Goal: Transaction & Acquisition: Obtain resource

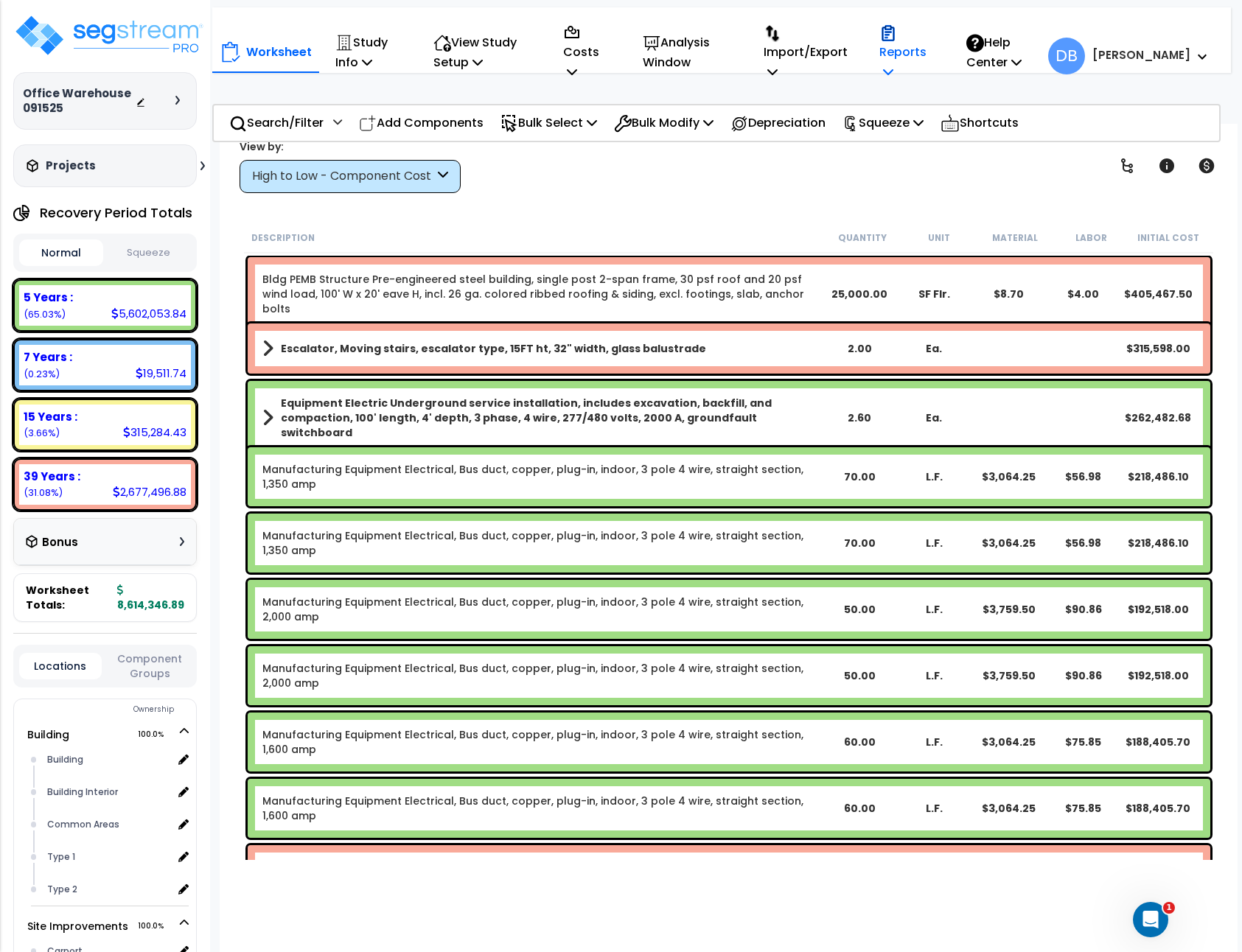
click at [935, 59] on p "Reports" at bounding box center [907, 52] width 56 height 60
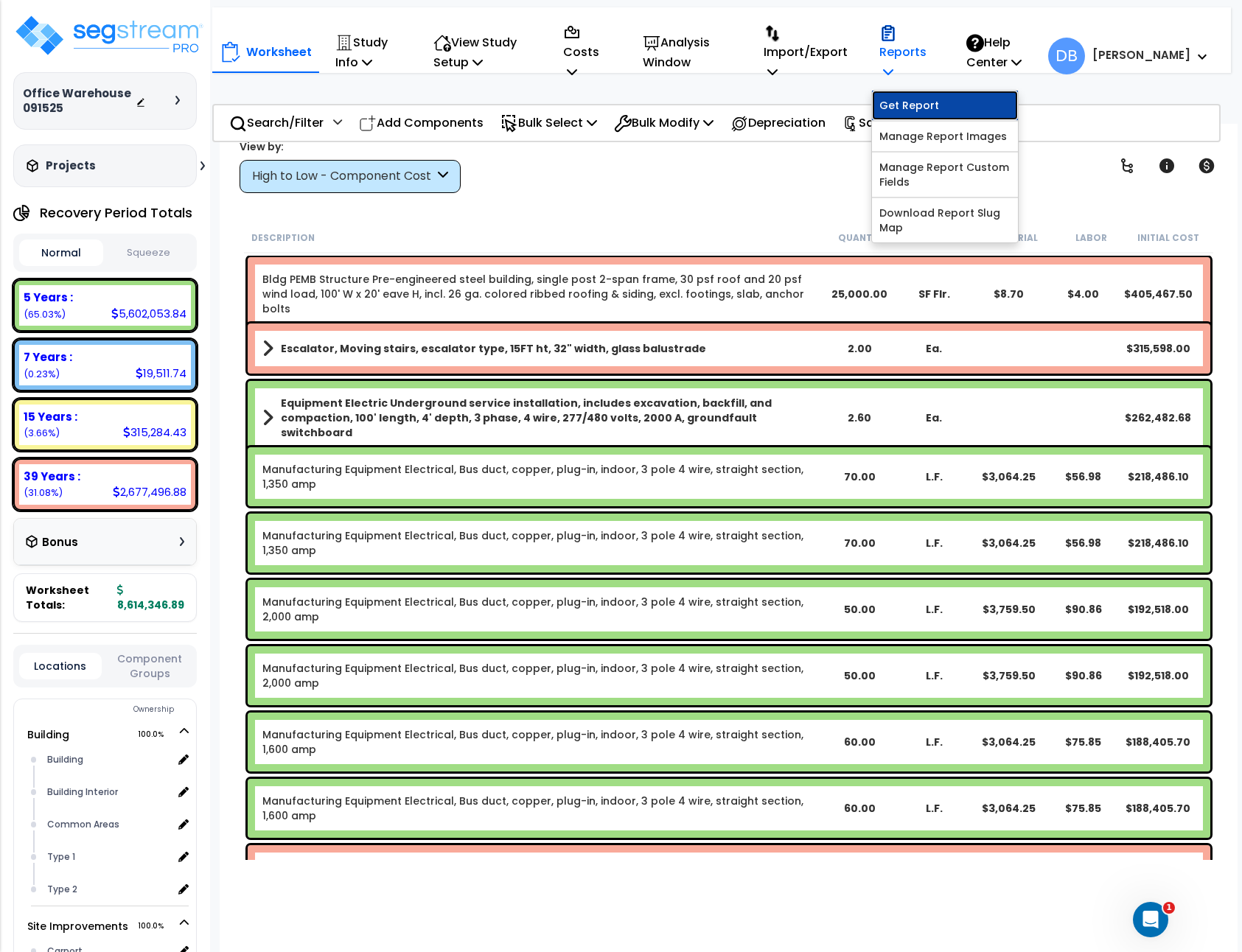
click at [983, 99] on link "Get Report" at bounding box center [945, 105] width 146 height 30
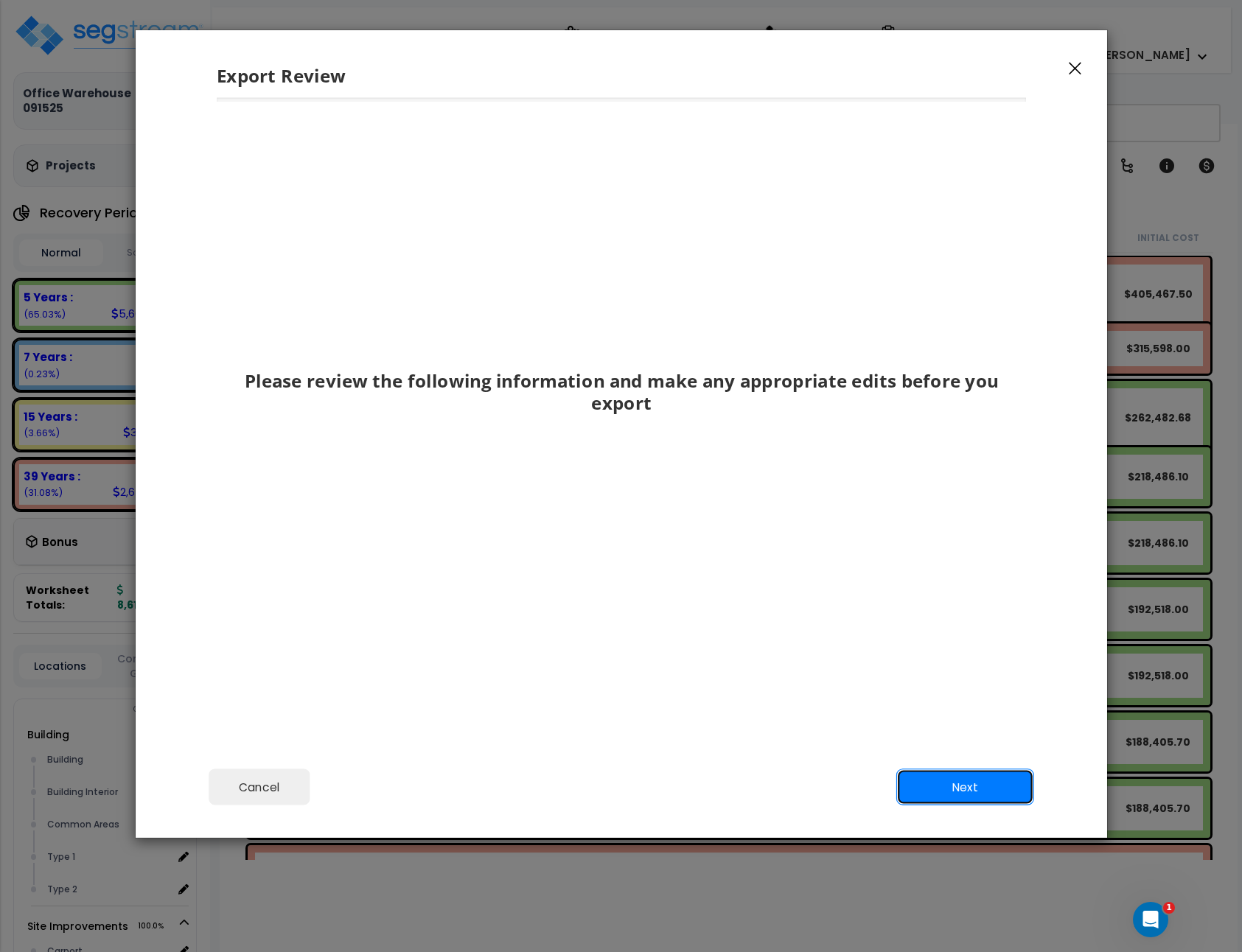
click at [965, 791] on button "Next" at bounding box center [964, 787] width 138 height 37
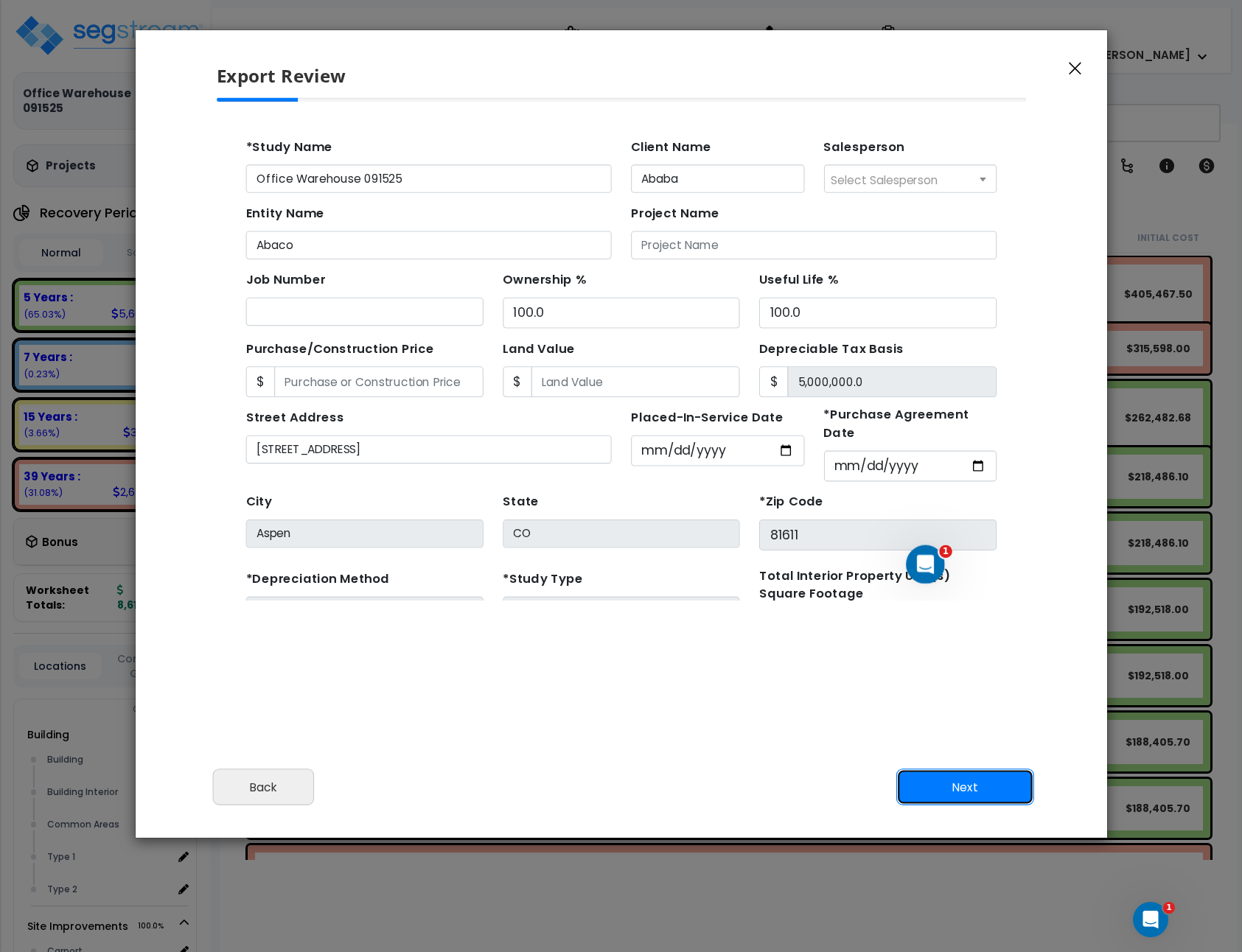
click at [948, 779] on button "Next" at bounding box center [964, 787] width 138 height 37
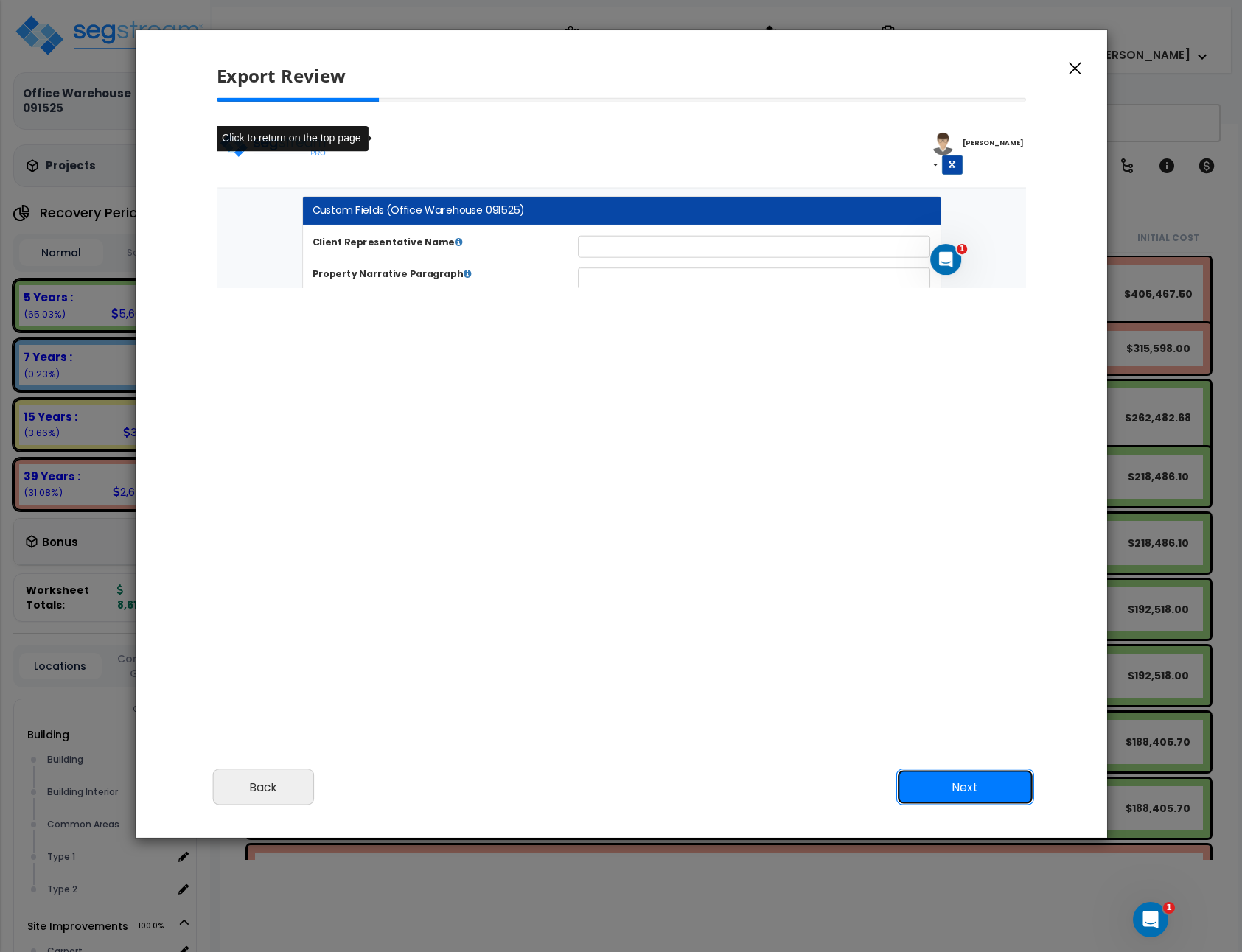
click at [958, 779] on button "Next" at bounding box center [964, 787] width 138 height 37
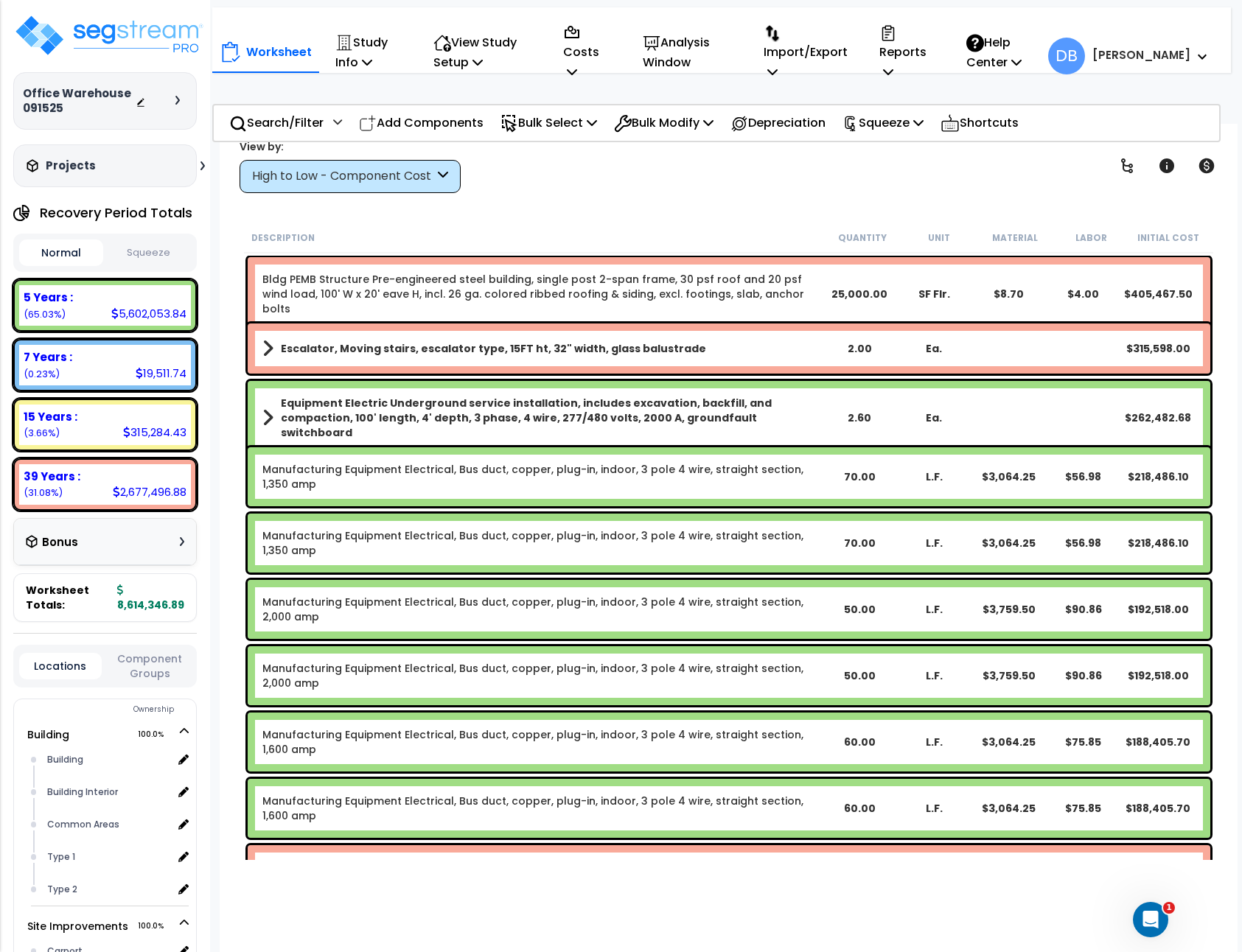
click at [1085, 66] on span "DB" at bounding box center [1066, 56] width 37 height 37
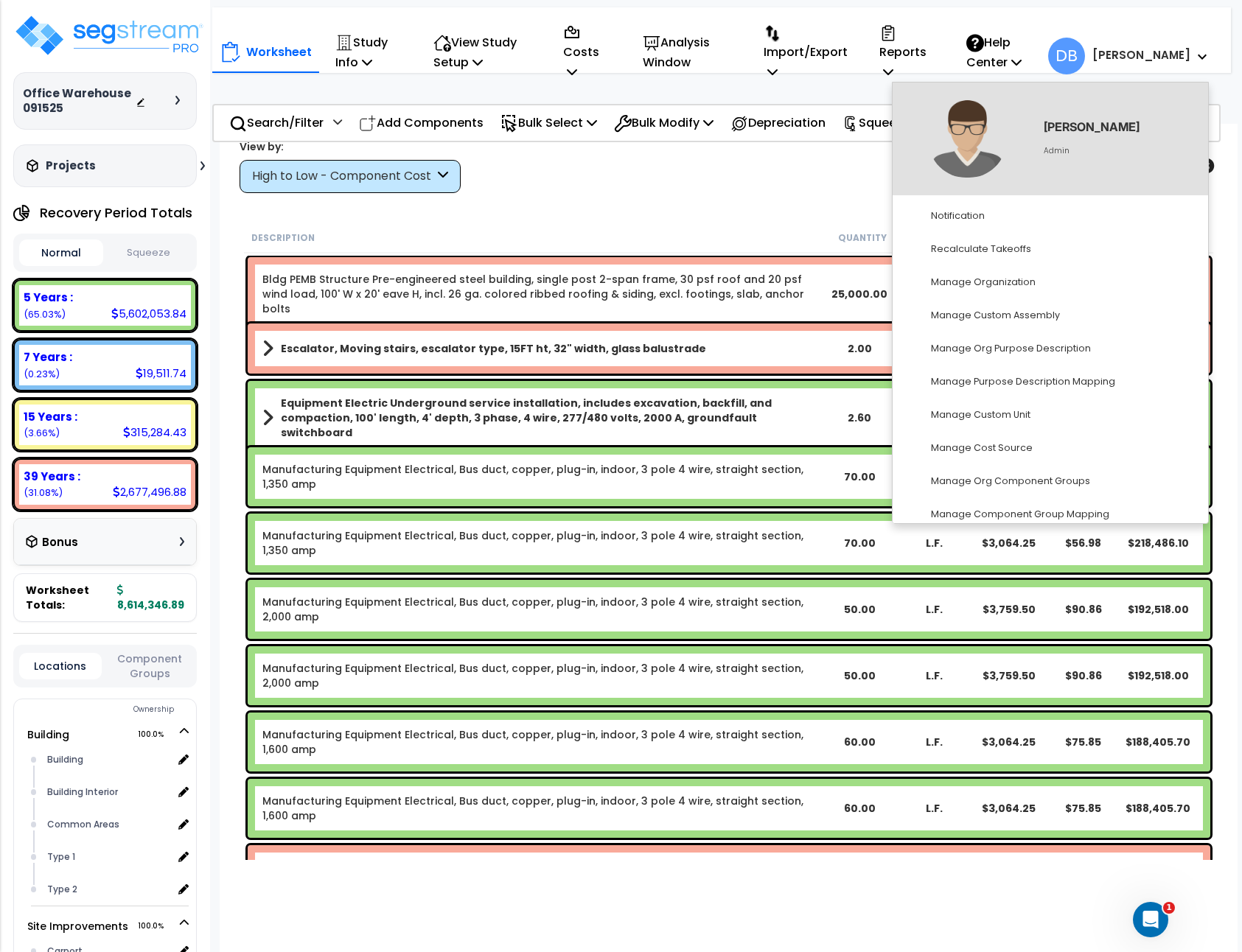
click at [1085, 45] on span "DB" at bounding box center [1066, 56] width 37 height 37
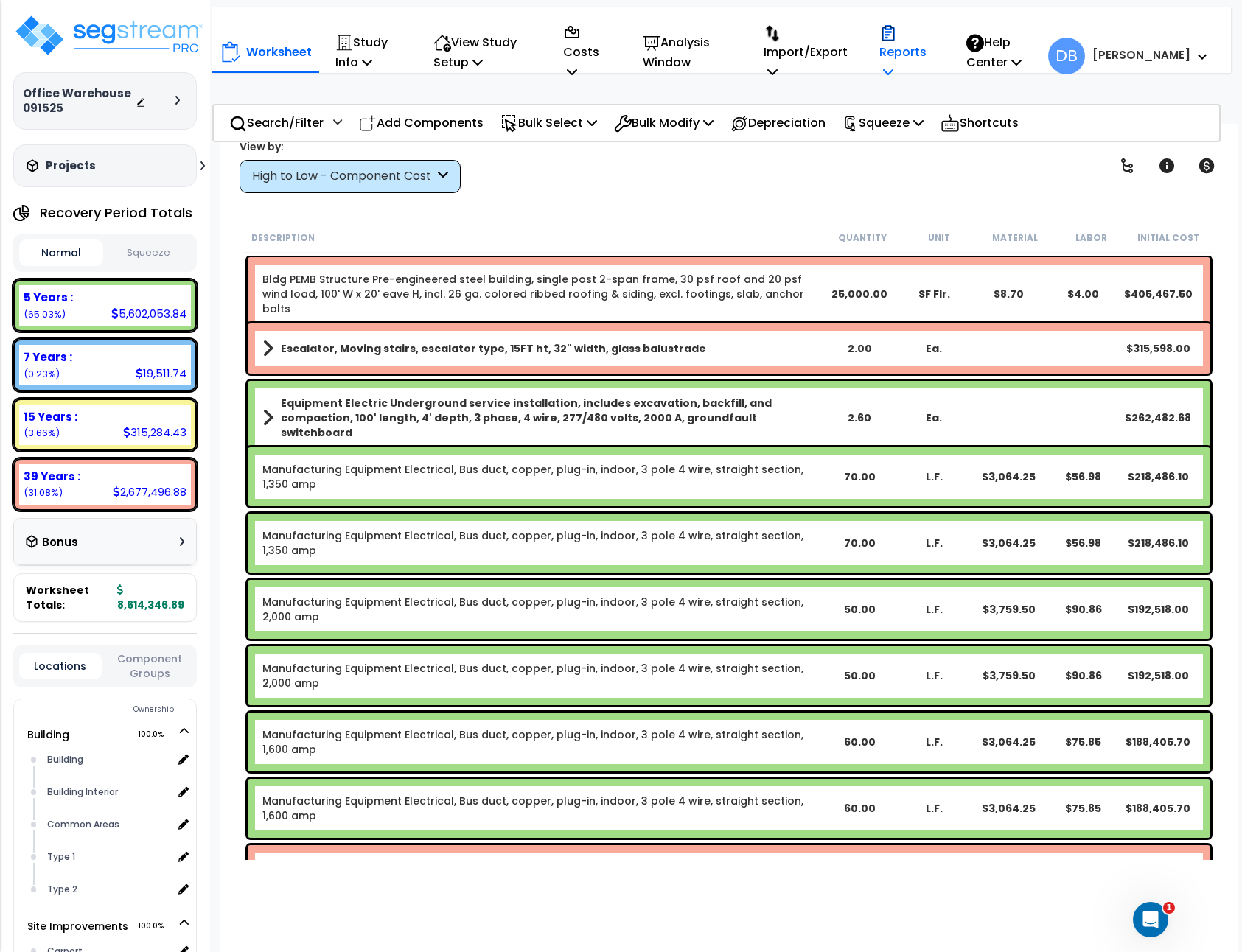
click at [935, 47] on p "Reports" at bounding box center [907, 52] width 56 height 60
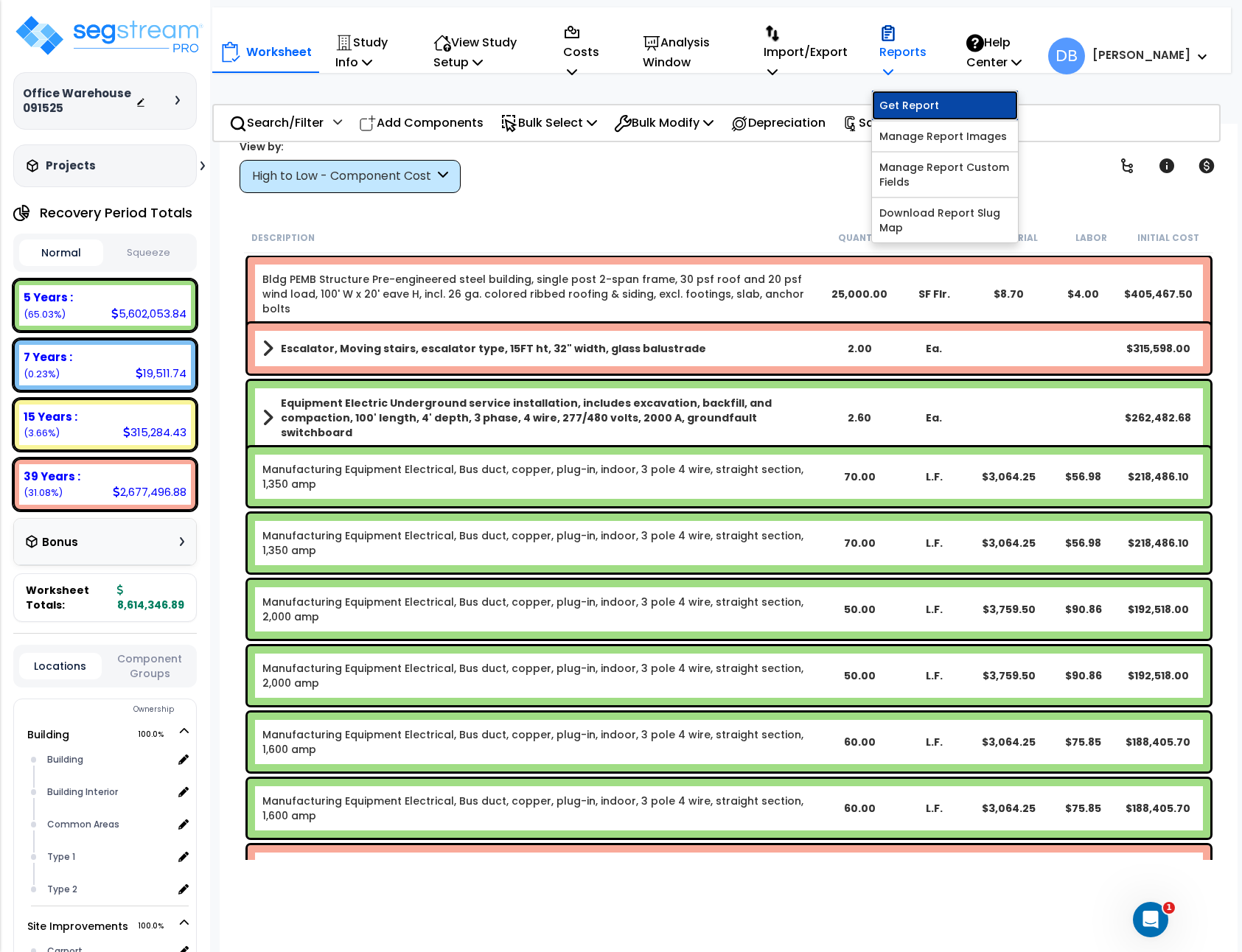
click at [983, 108] on link "Get Report" at bounding box center [945, 105] width 146 height 30
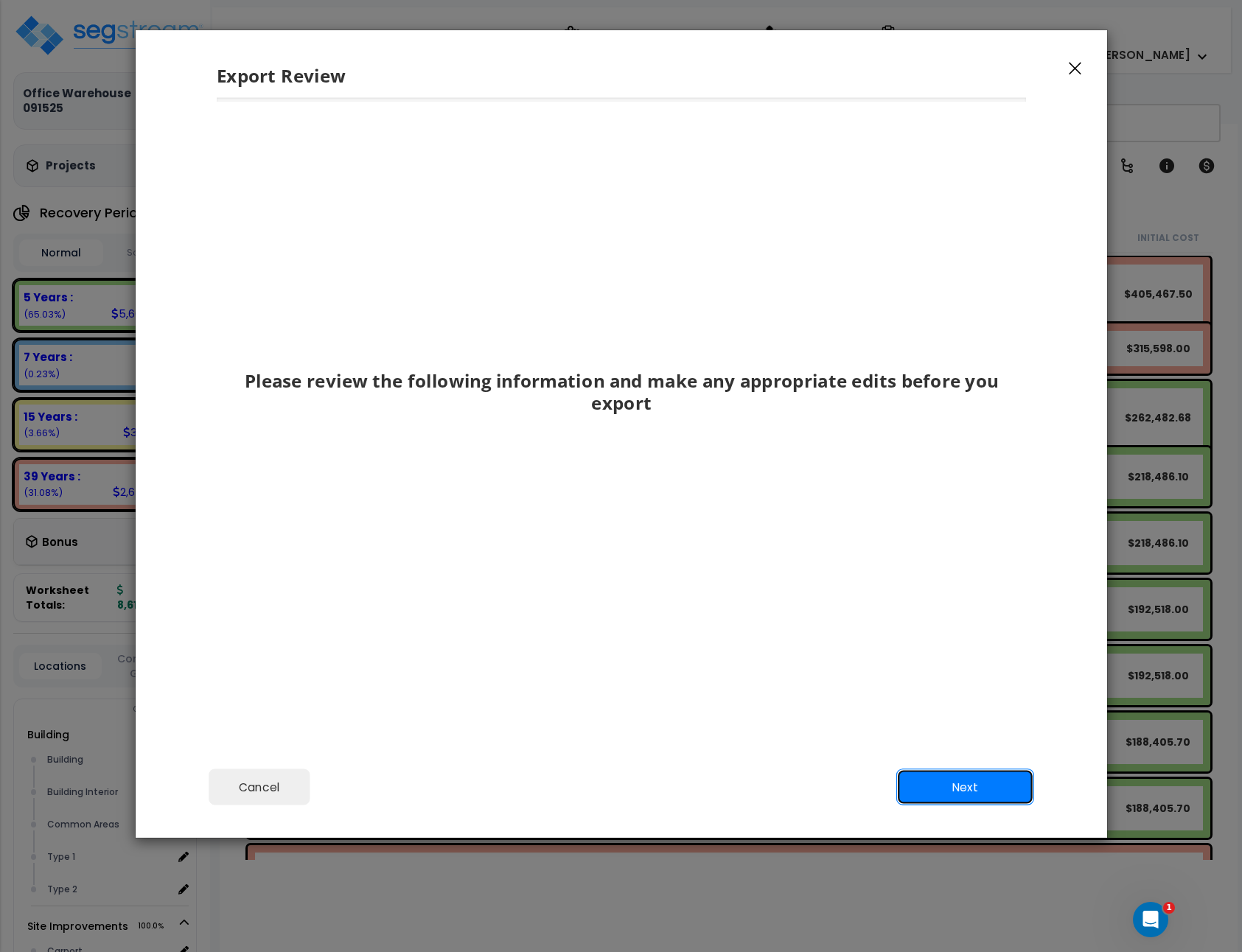
click at [1015, 794] on button "Next" at bounding box center [964, 787] width 138 height 37
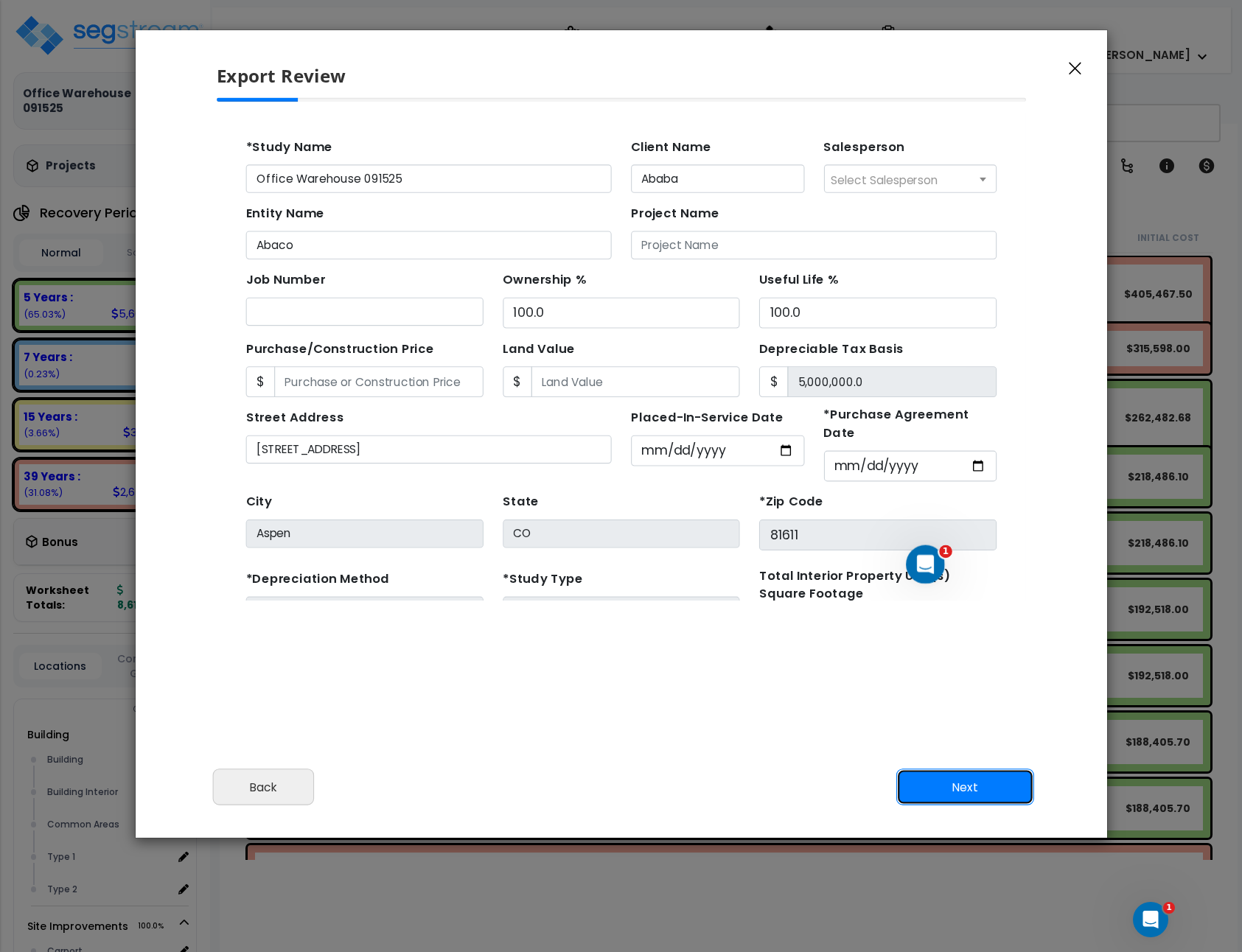
click at [997, 794] on button "Next" at bounding box center [964, 787] width 138 height 37
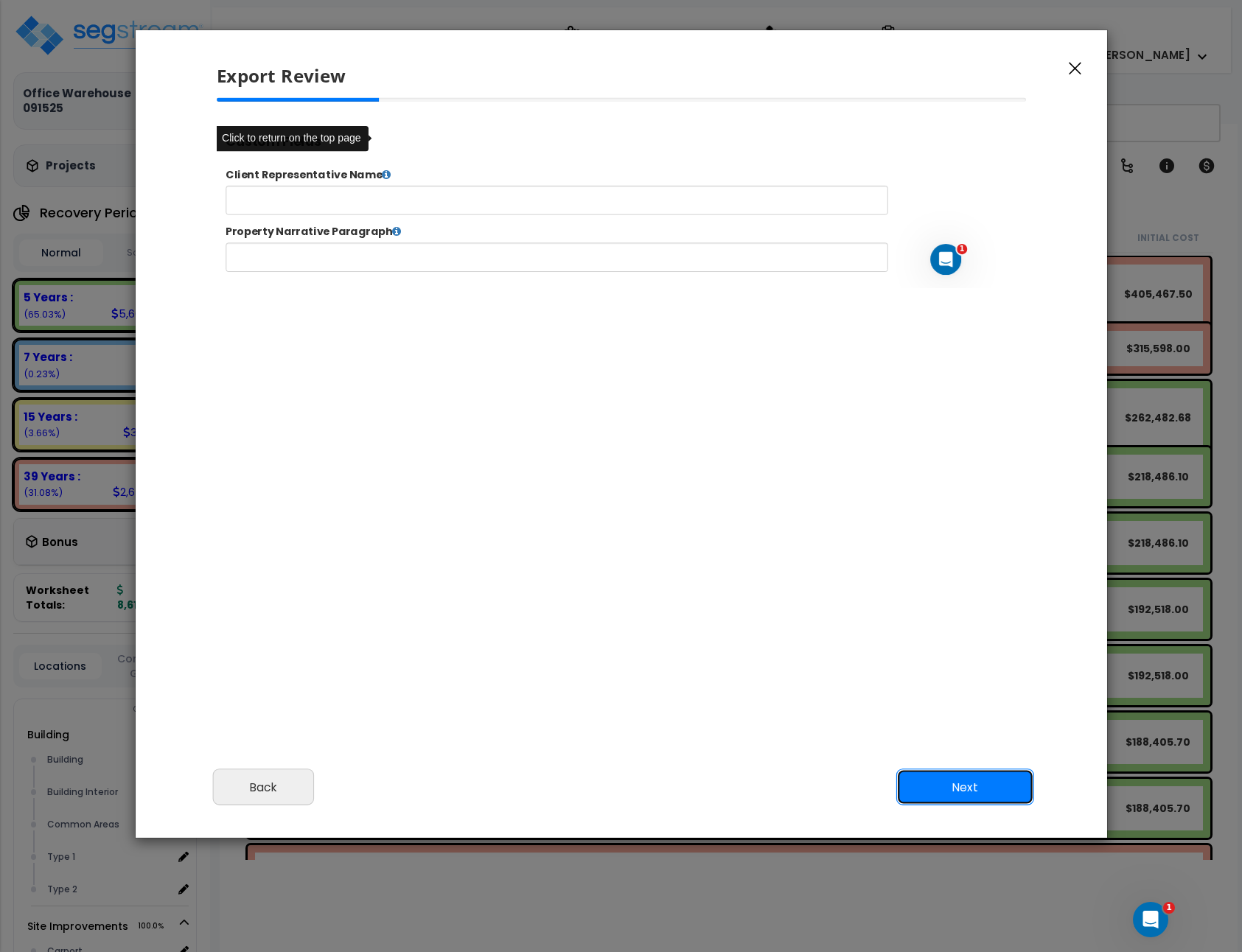
click at [985, 796] on button "Next" at bounding box center [964, 787] width 138 height 37
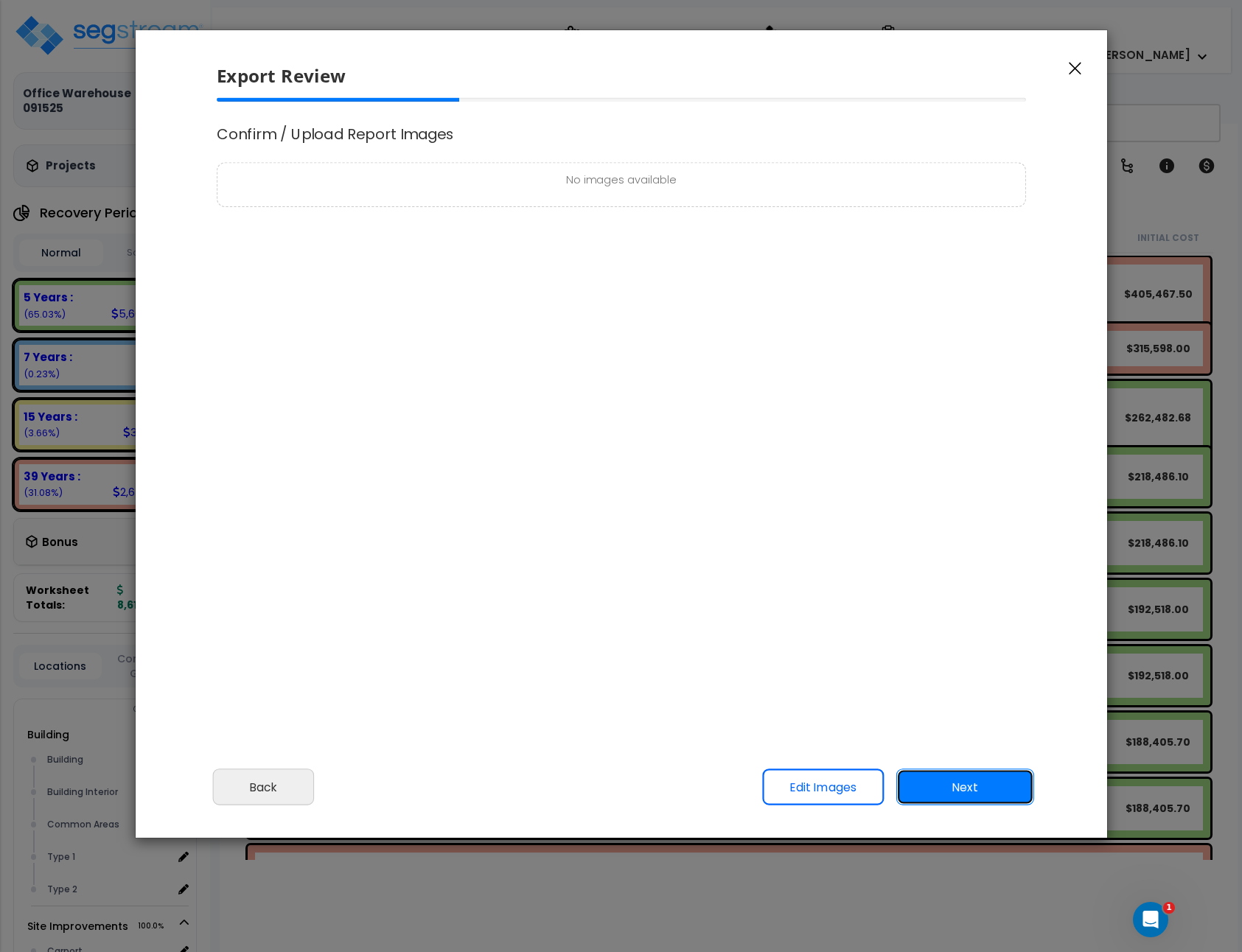
click at [939, 787] on button "Next" at bounding box center [964, 787] width 138 height 37
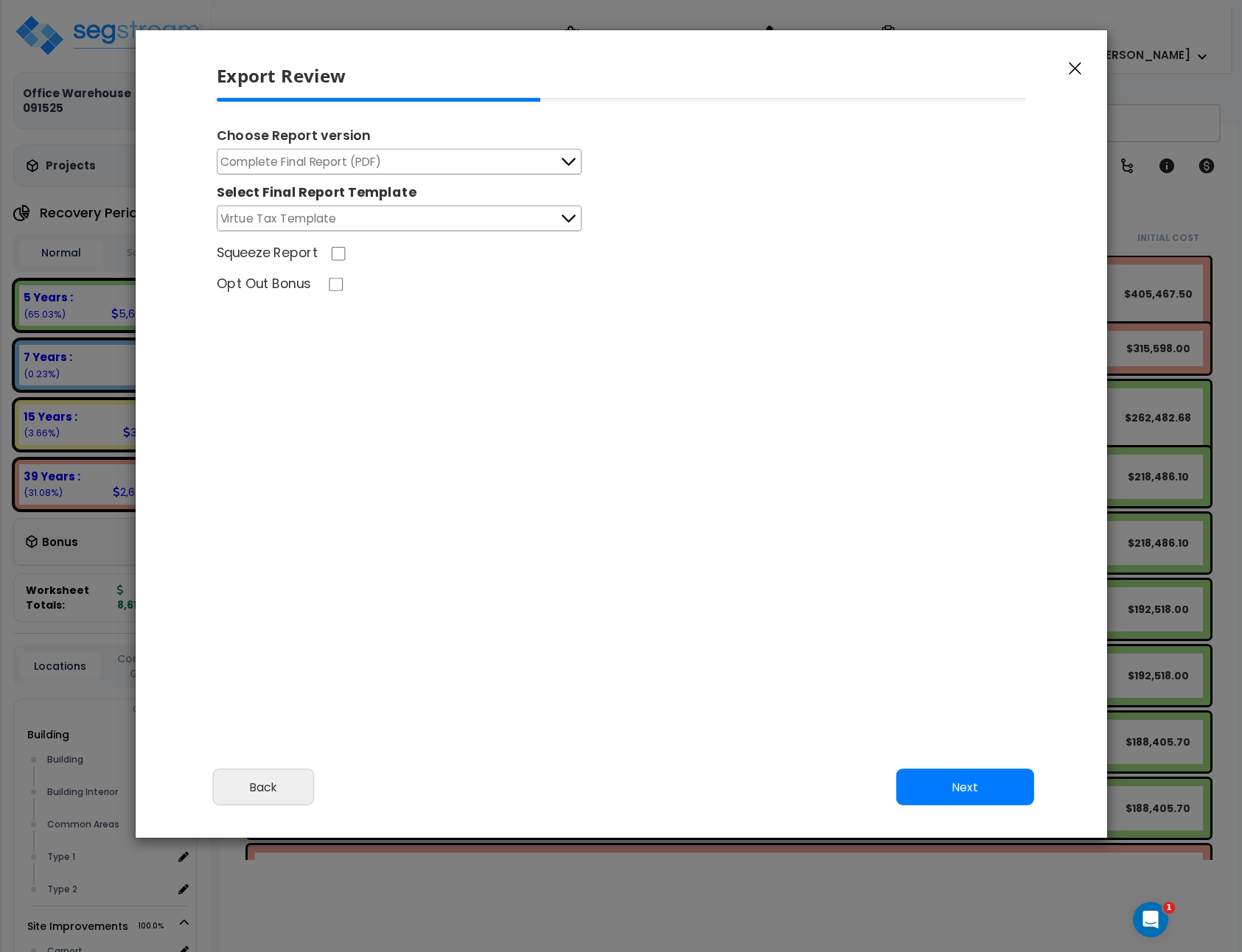
click at [982, 763] on div "Cancel Back Next Export Edit Images" at bounding box center [621, 798] width 971 height 80
click at [1008, 785] on button "Next" at bounding box center [964, 787] width 138 height 37
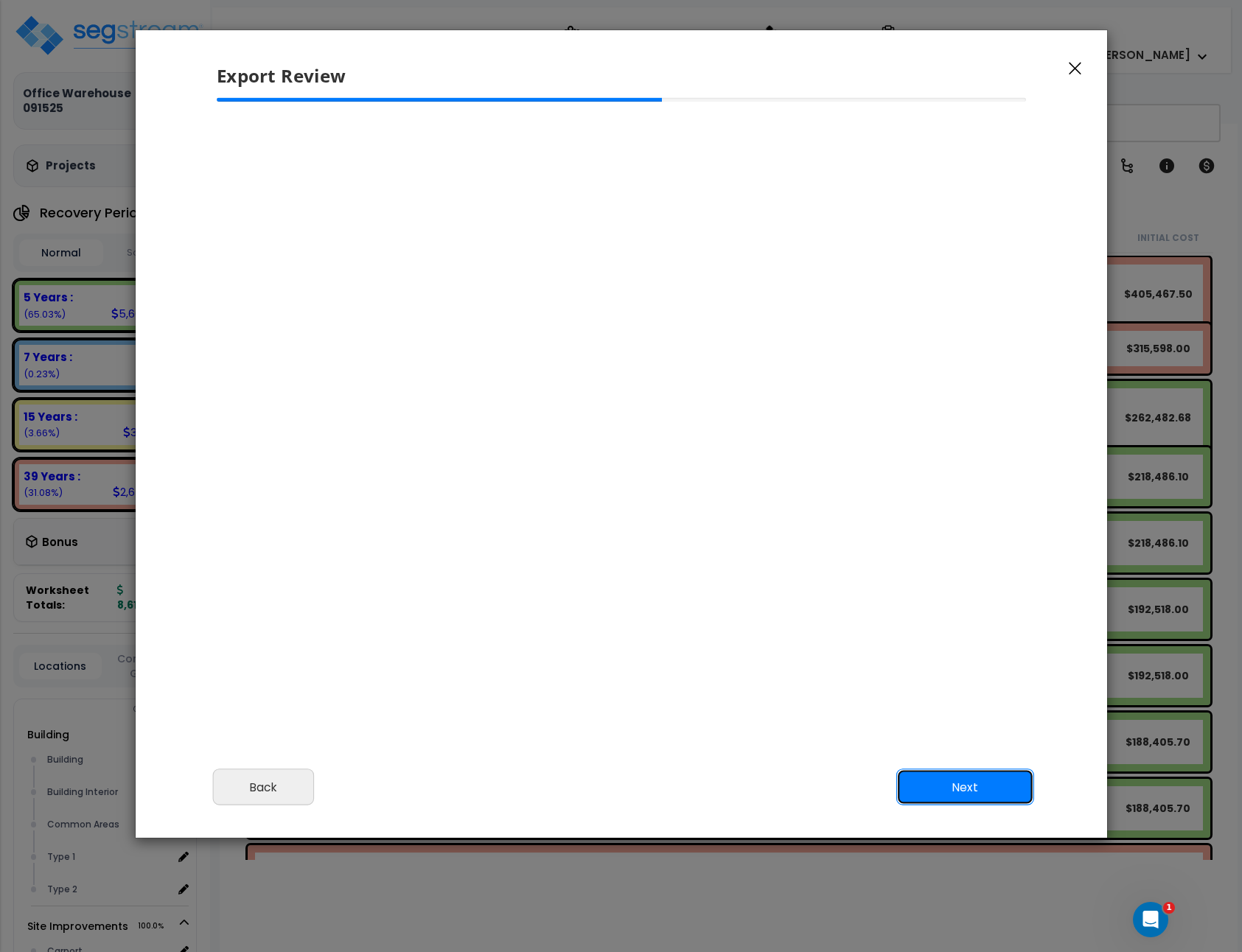
click at [1001, 779] on button "Next" at bounding box center [964, 787] width 138 height 37
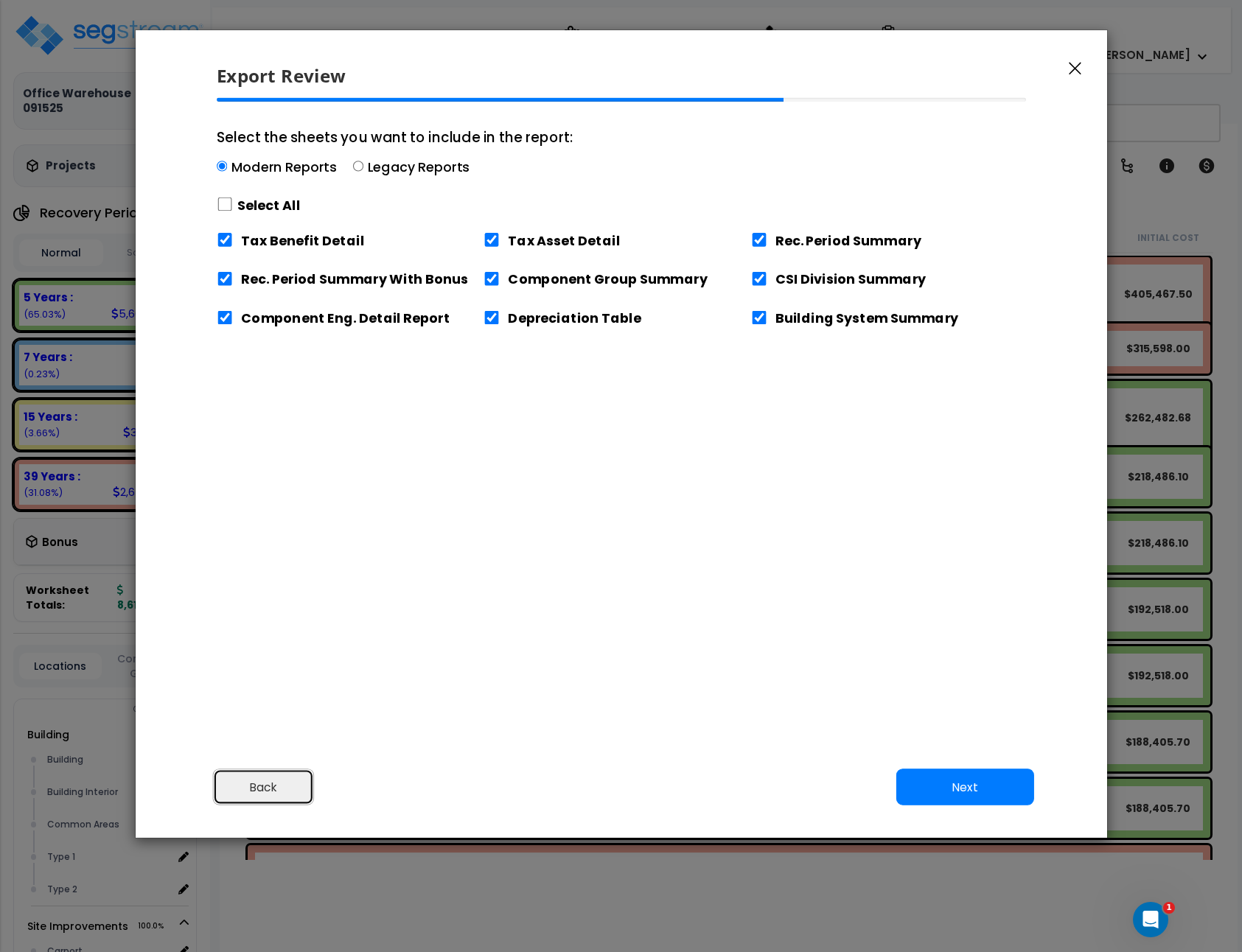
click at [289, 801] on button "Back" at bounding box center [263, 787] width 102 height 37
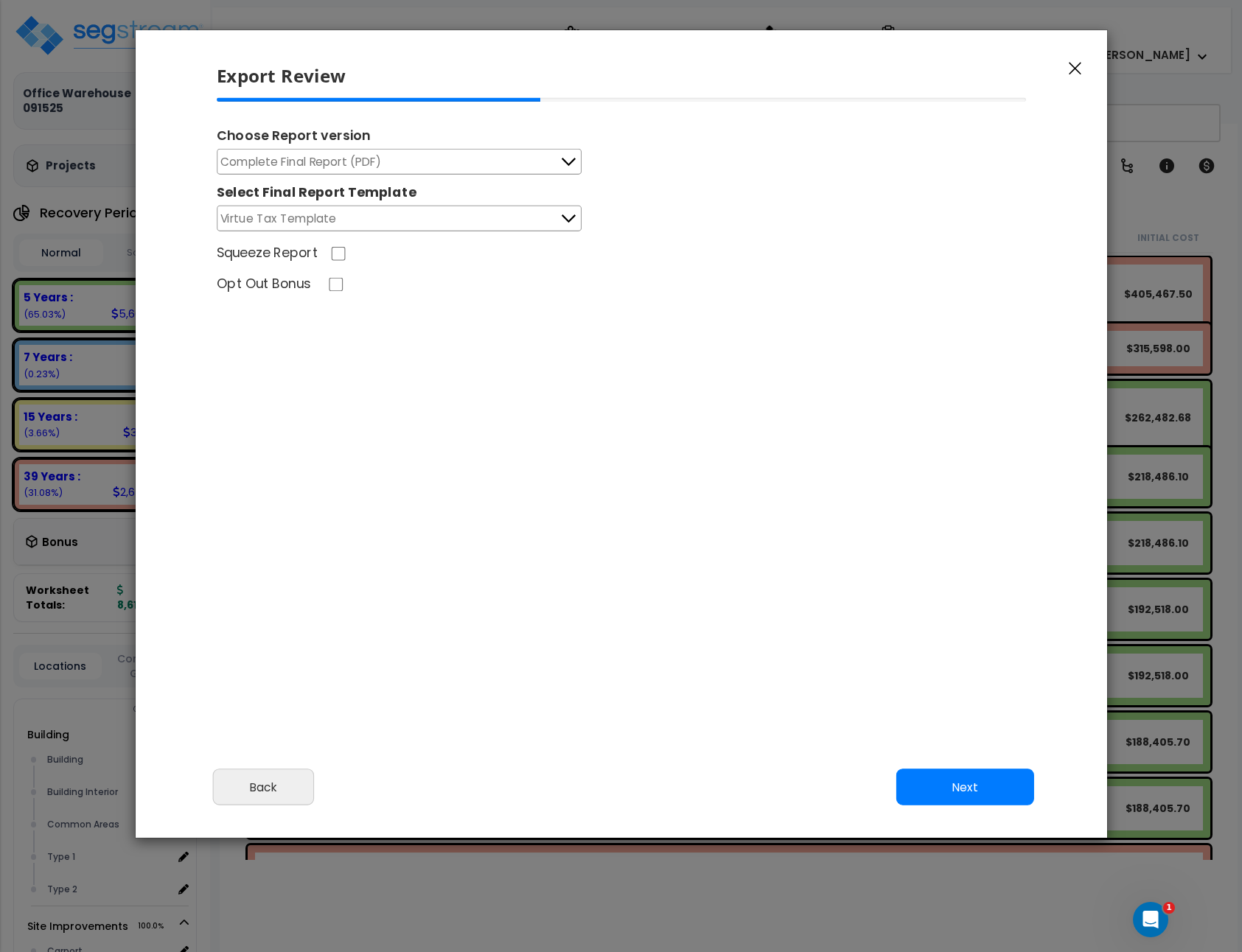
drag, startPoint x: 974, startPoint y: 767, endPoint x: 991, endPoint y: 785, distance: 24.8
click at [978, 775] on div "Cancel Back Next Export Edit Images" at bounding box center [621, 798] width 971 height 80
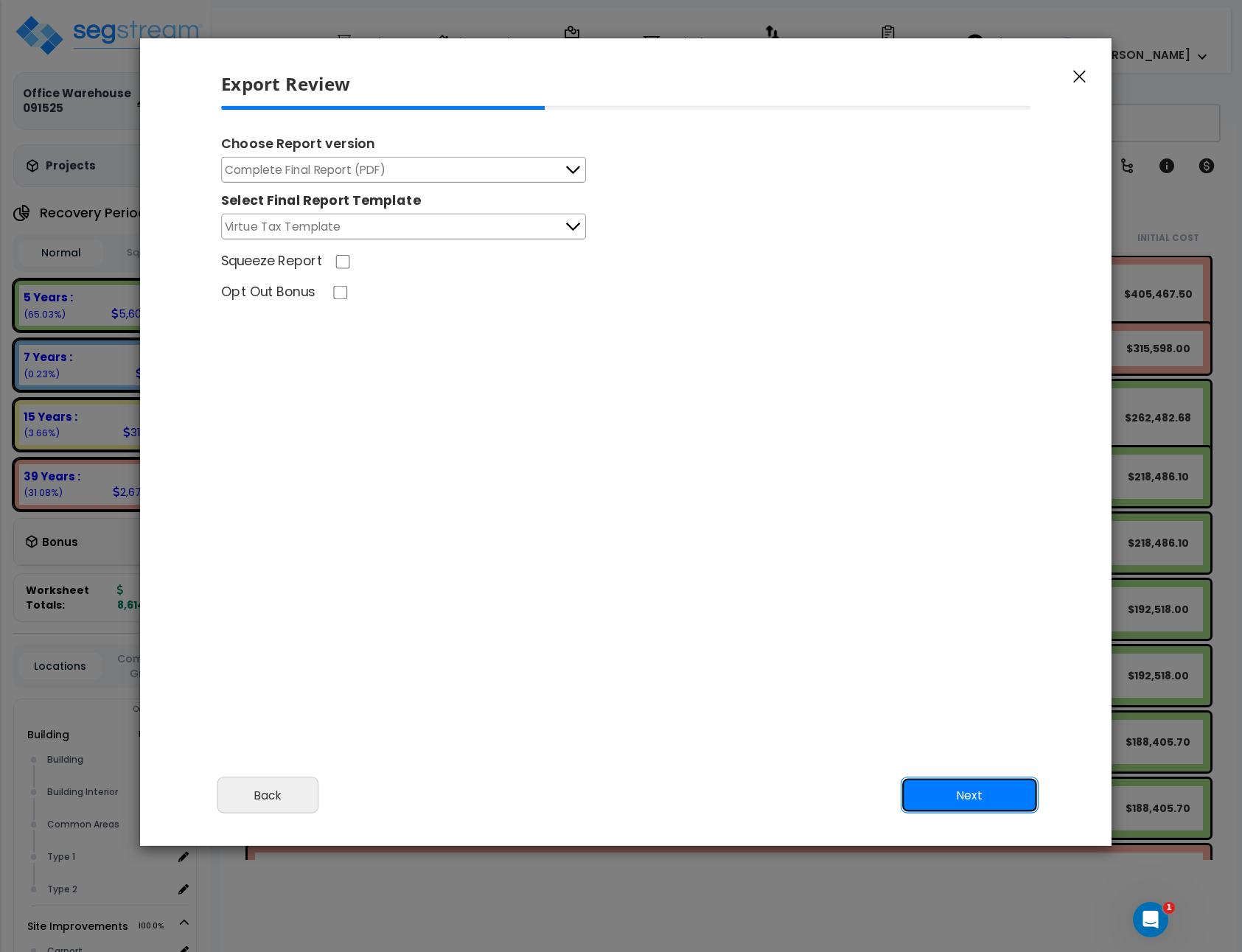
click at [998, 788] on button "Next" at bounding box center [970, 796] width 138 height 37
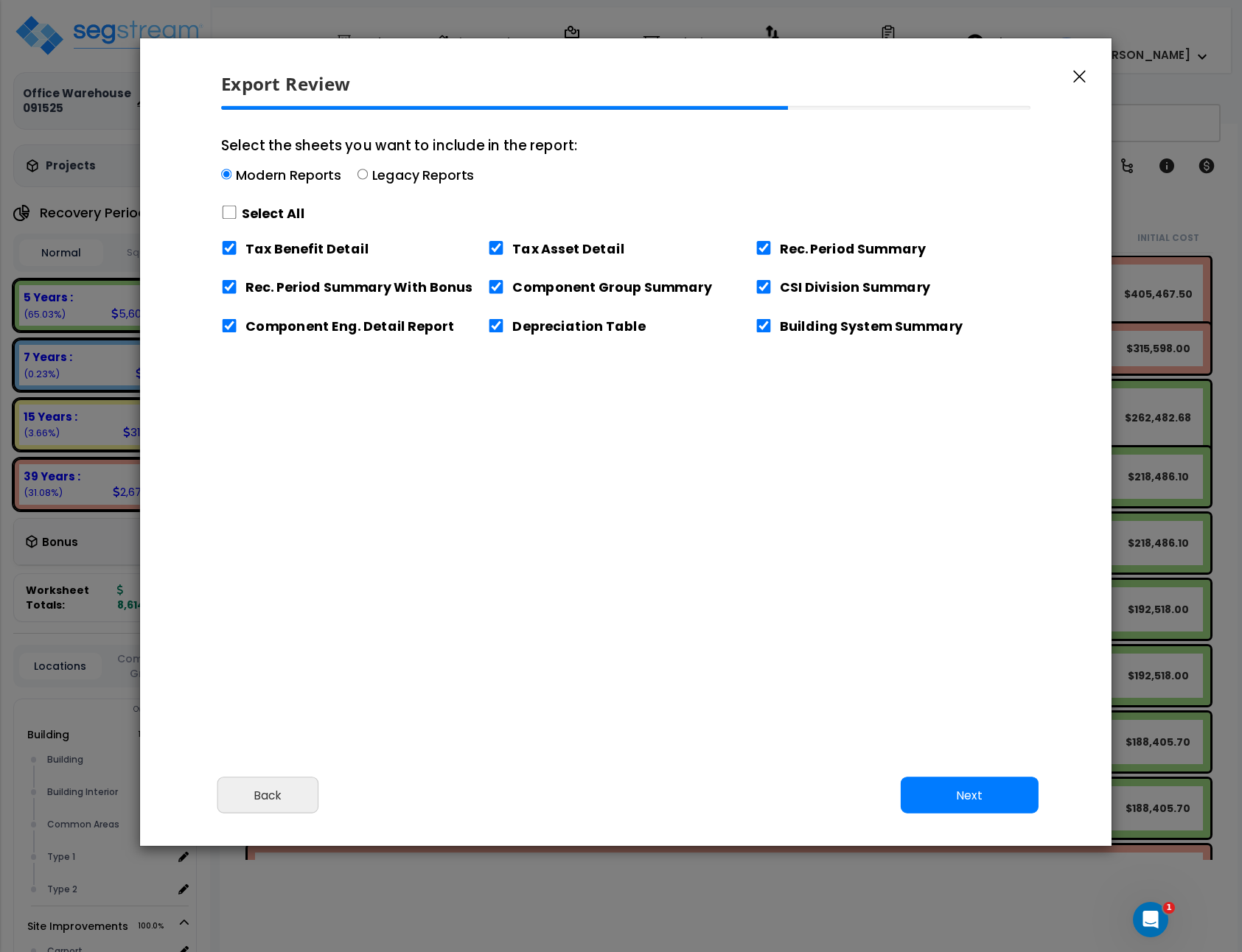
click at [253, 216] on label "Select All" at bounding box center [273, 213] width 63 height 18
click at [238, 216] on input "Select the sheets you want to include in the report: Modern Reports Legacy Repo…" at bounding box center [229, 212] width 16 height 14
click at [253, 216] on label "Select All" at bounding box center [273, 213] width 63 height 18
click at [238, 216] on input "Select the sheets you want to include in the report: Modern Reports Legacy Repo…" at bounding box center [229, 212] width 16 height 14
checkbox input "false"
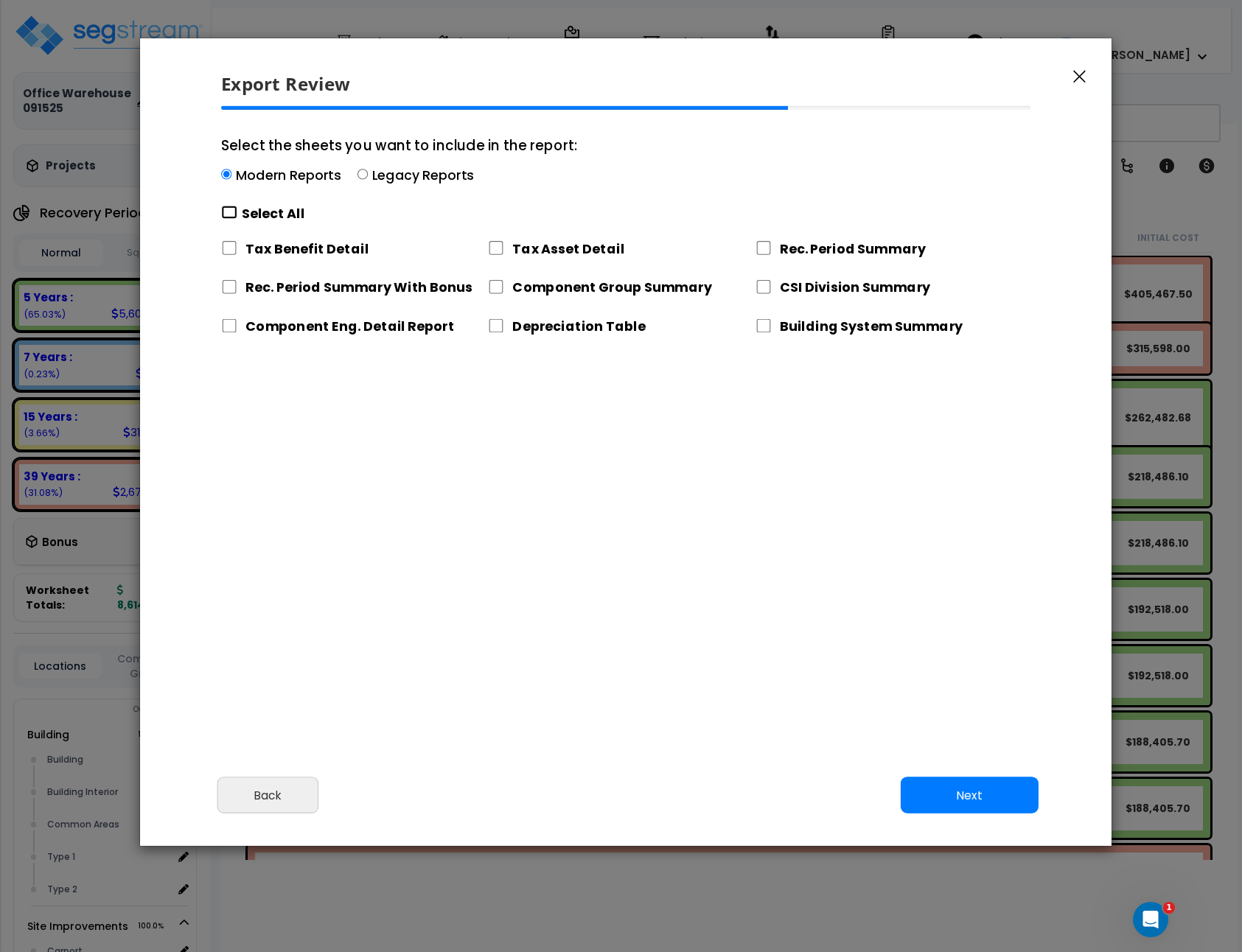
checkbox input "false"
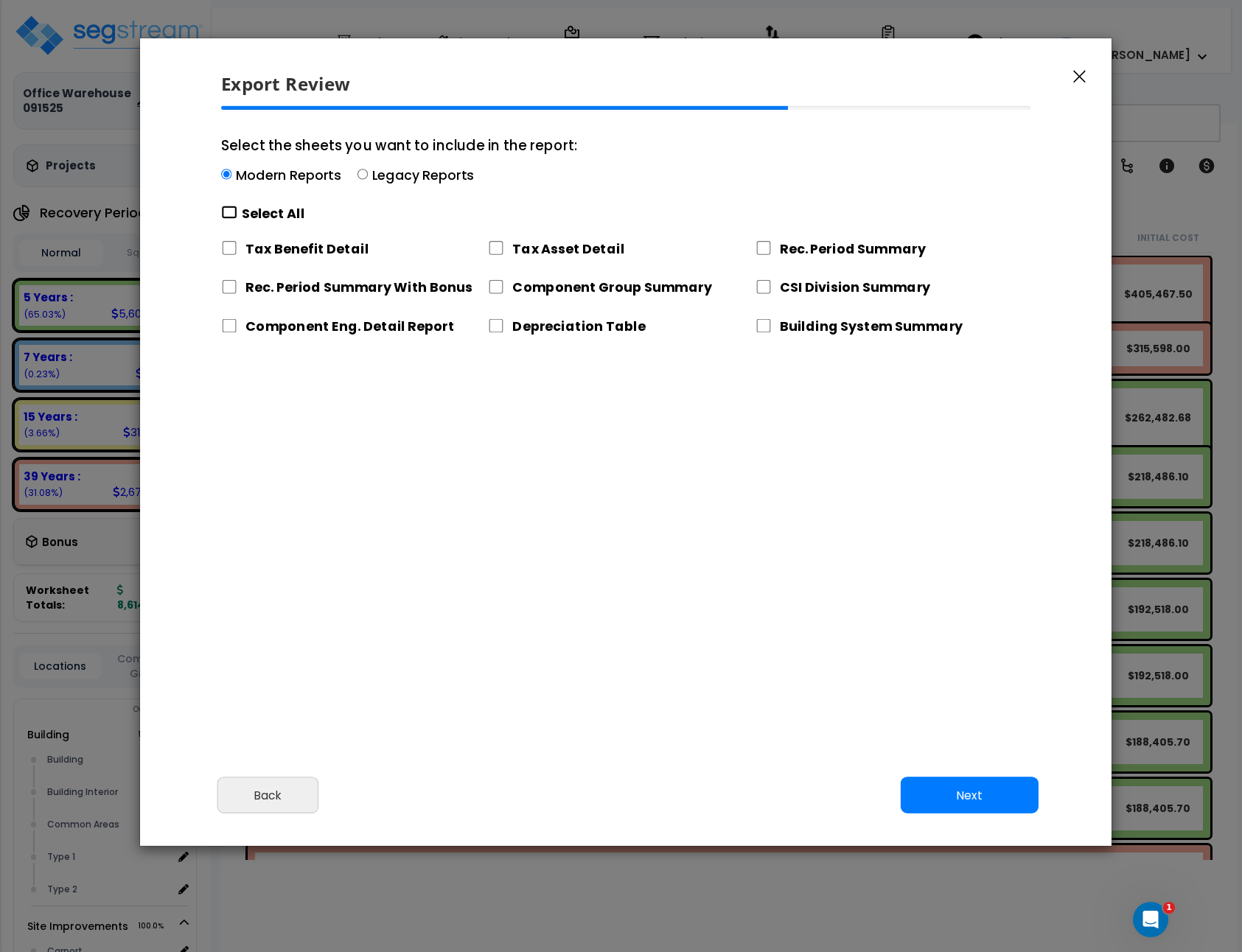
checkbox input "false"
click at [492, 322] on input "Depreciation Table" at bounding box center [496, 326] width 16 height 14
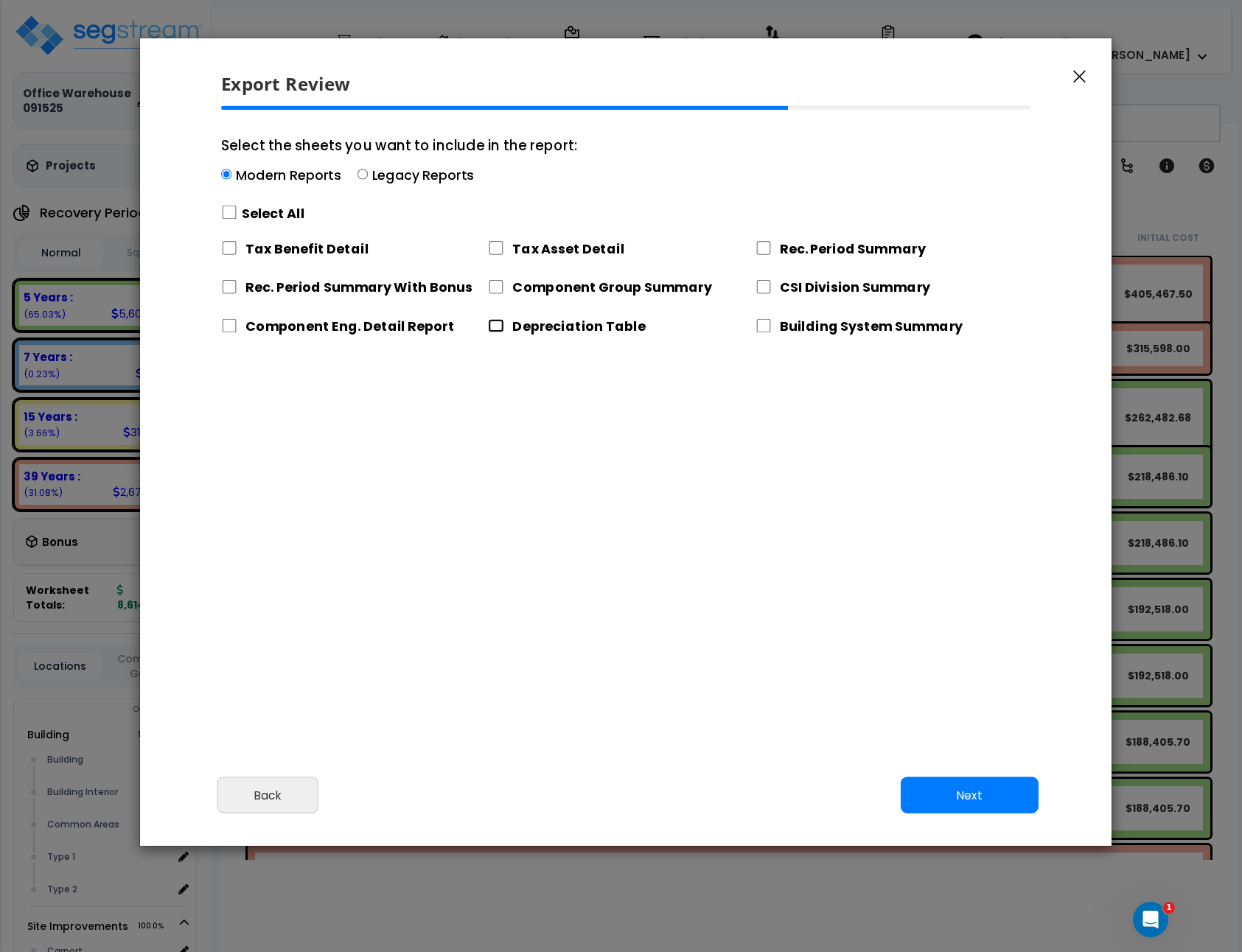
checkbox input "true"
click at [926, 796] on button "Next" at bounding box center [970, 796] width 138 height 37
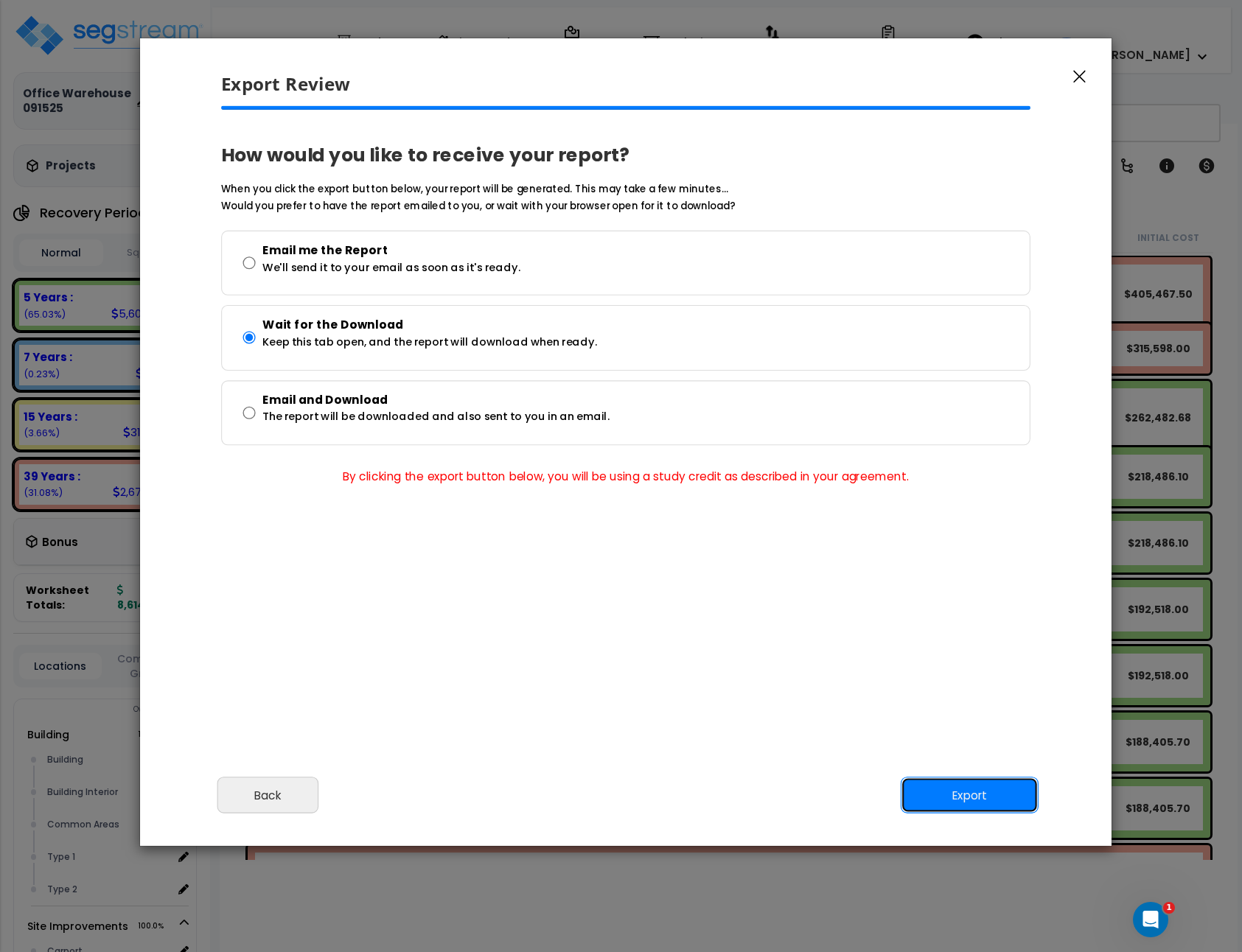
click at [994, 797] on button "Export" at bounding box center [970, 796] width 138 height 37
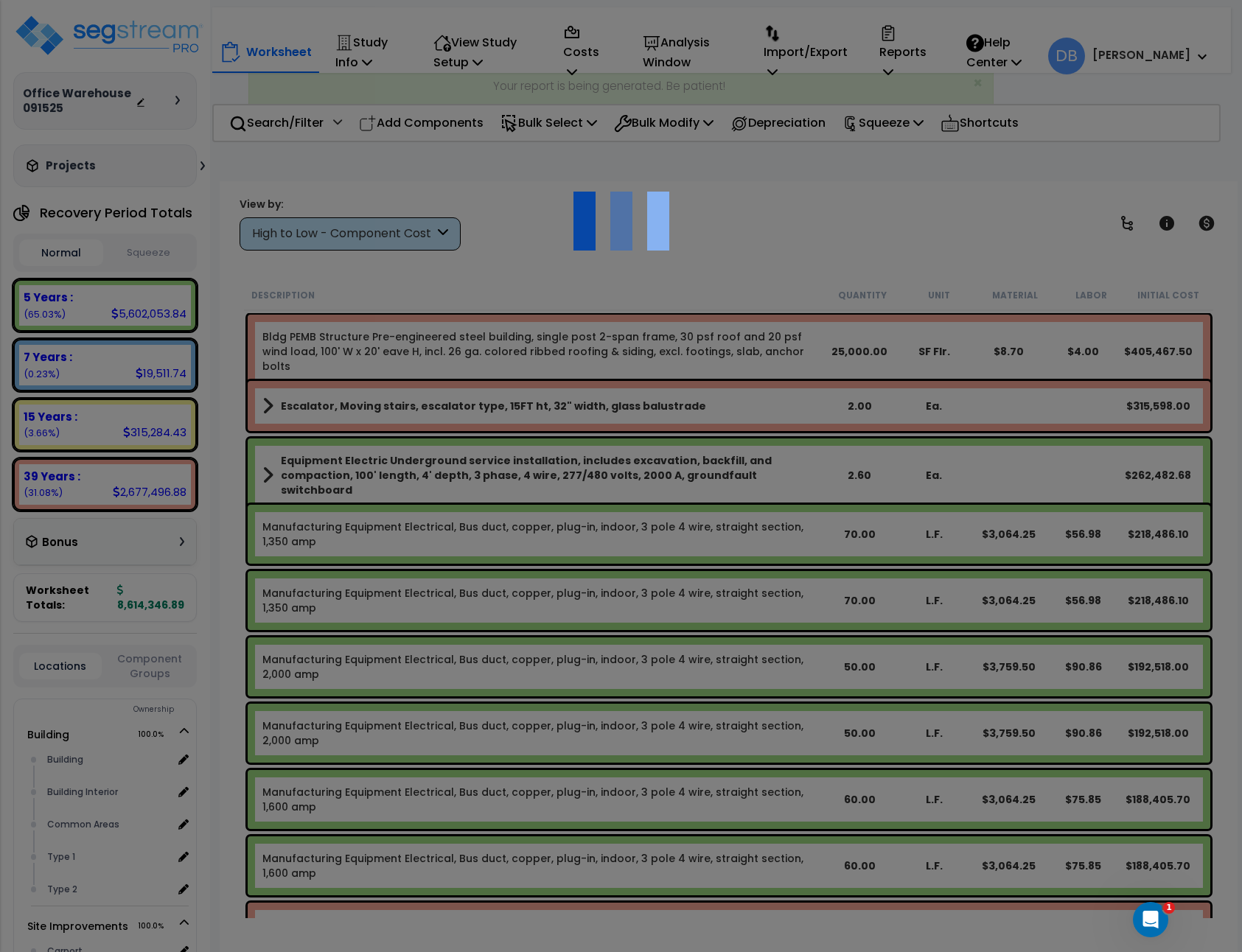
drag, startPoint x: 891, startPoint y: 372, endPoint x: 829, endPoint y: 198, distance: 184.7
click at [829, 198] on div at bounding box center [621, 476] width 1242 height 952
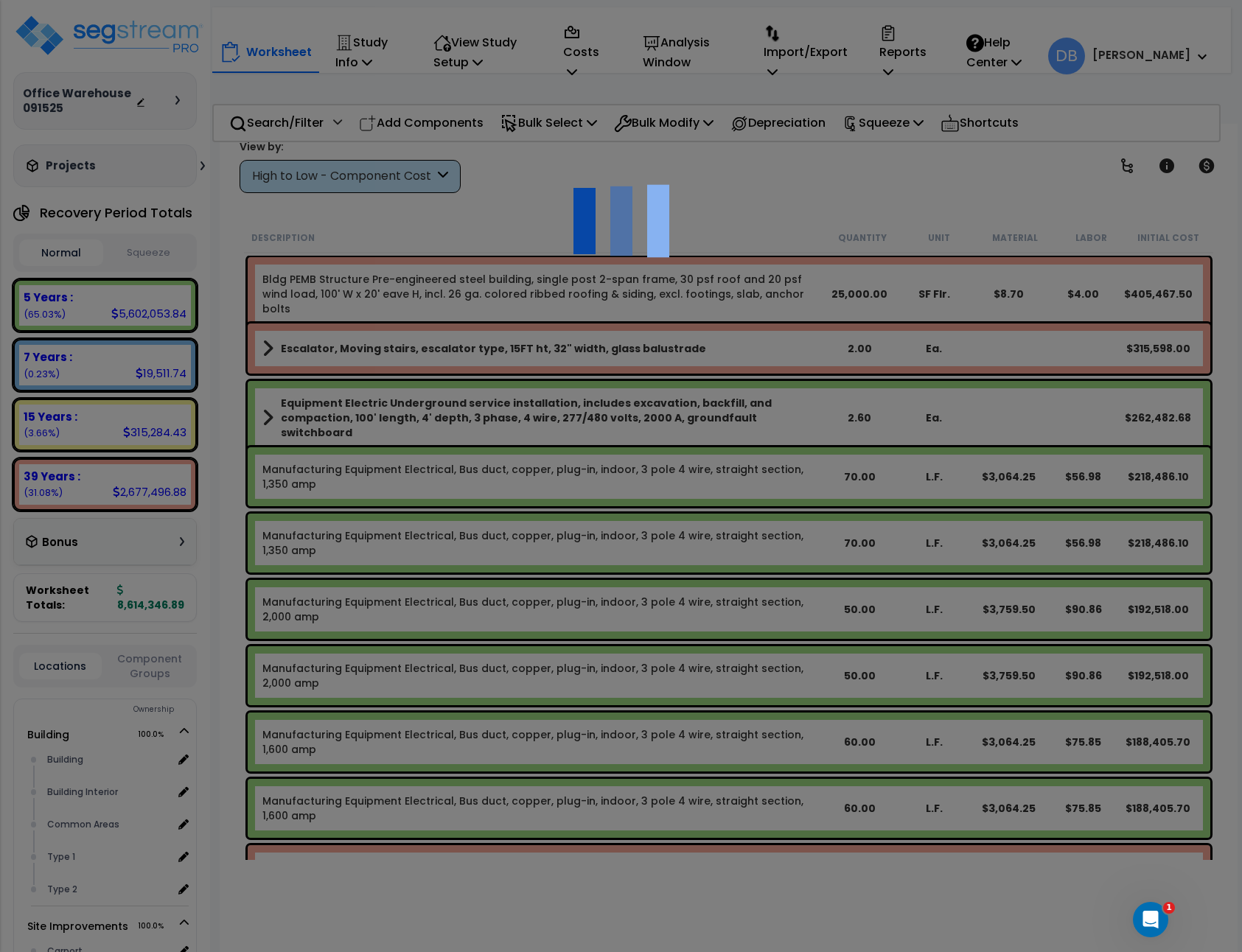
click at [811, 220] on div at bounding box center [621, 476] width 1242 height 952
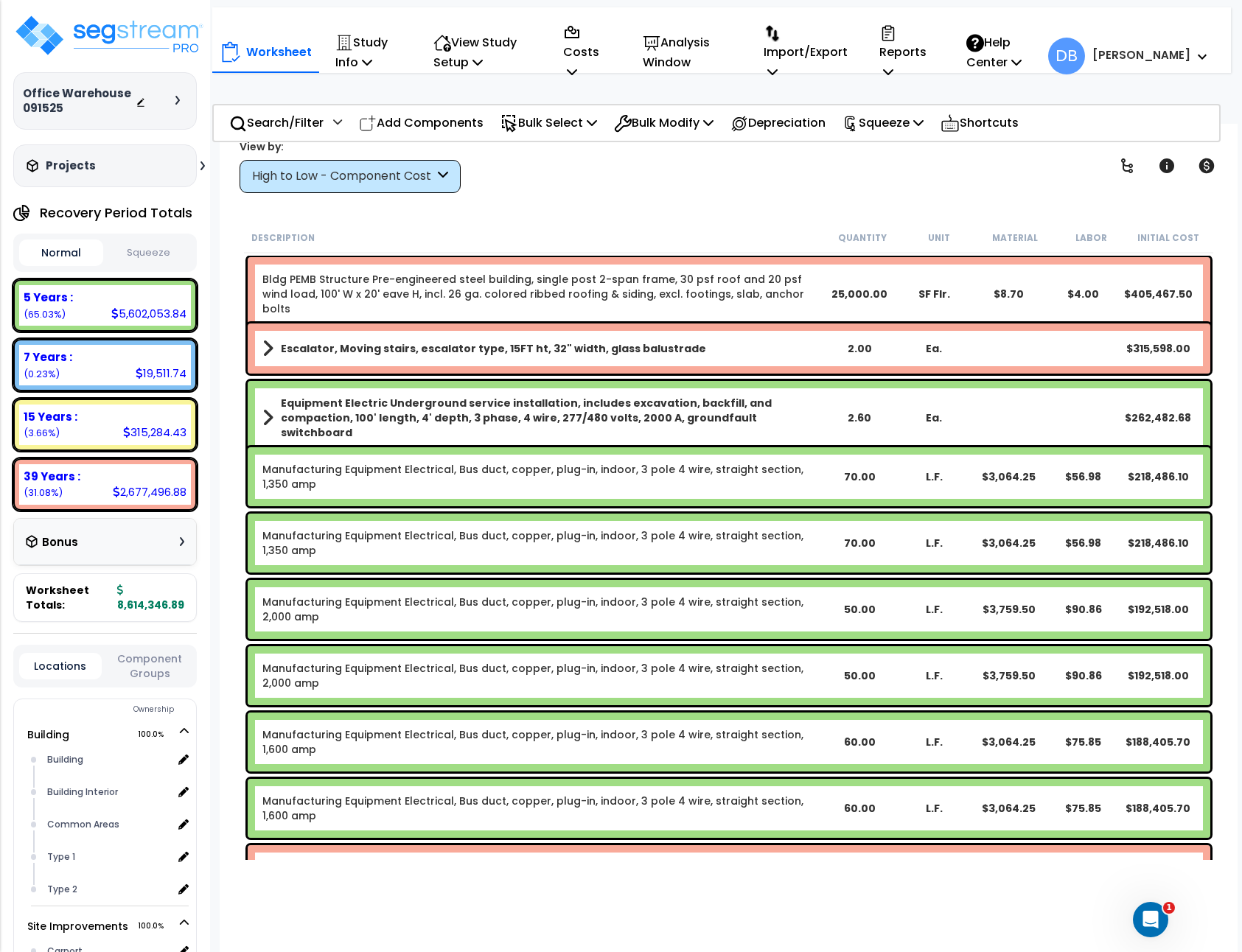
click at [1085, 49] on span "DB" at bounding box center [1066, 56] width 37 height 37
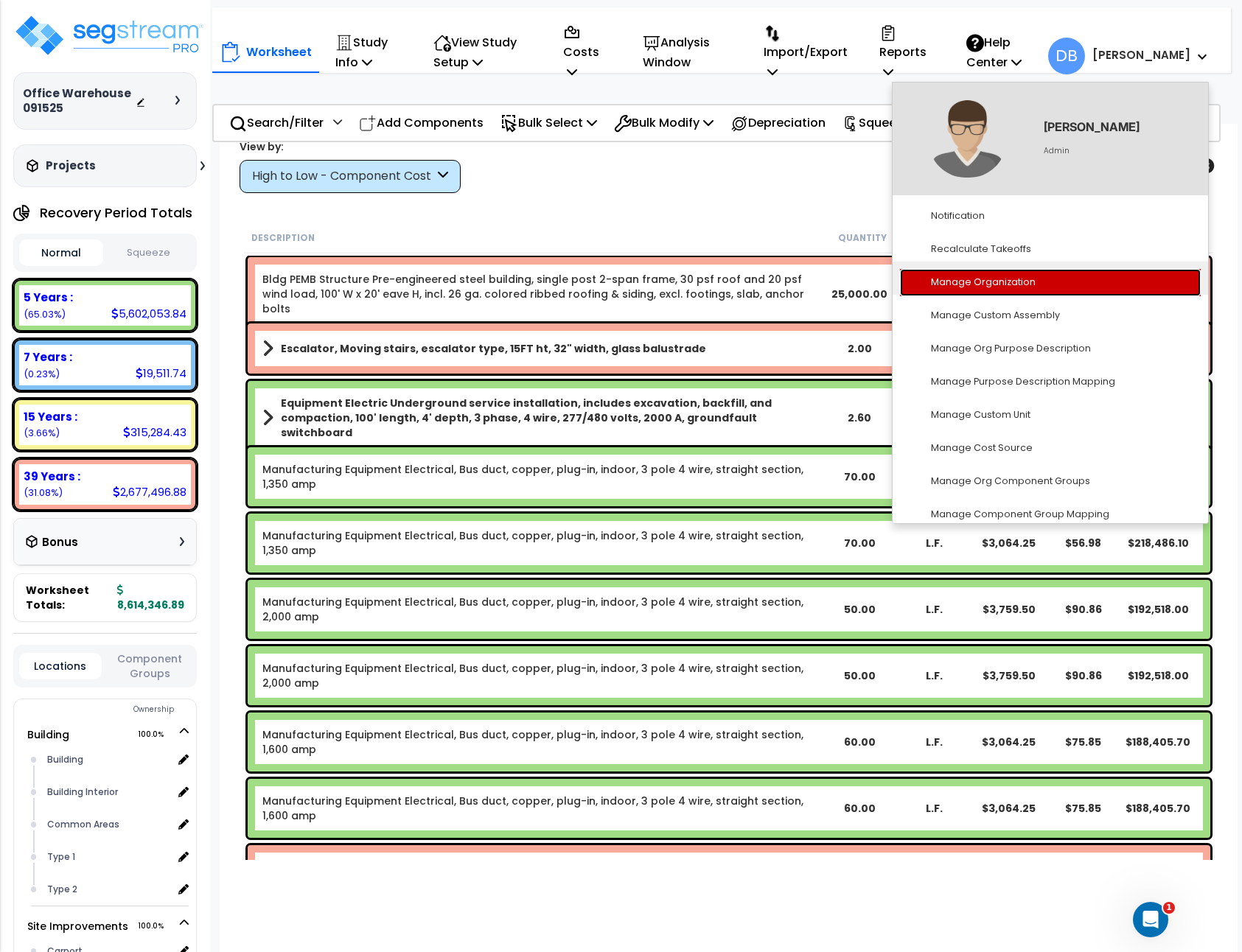
click at [1106, 288] on link "Manage Organization" at bounding box center [1050, 283] width 301 height 27
